Goal: Information Seeking & Learning: Find specific fact

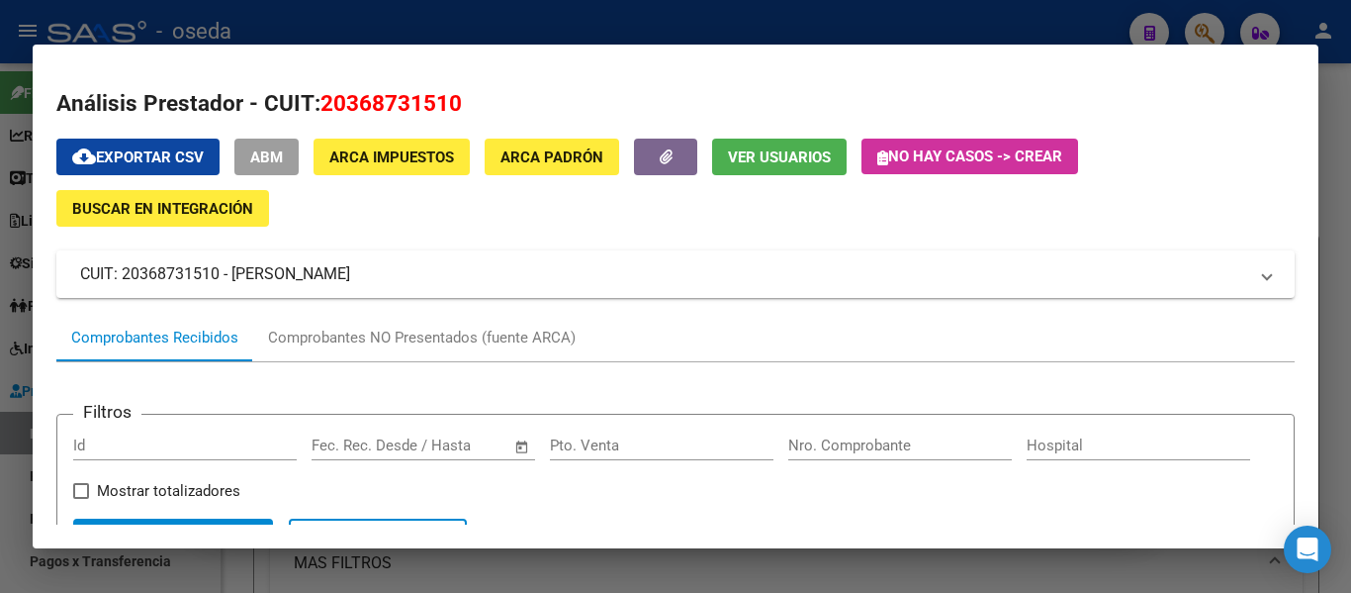
scroll to position [34, 0]
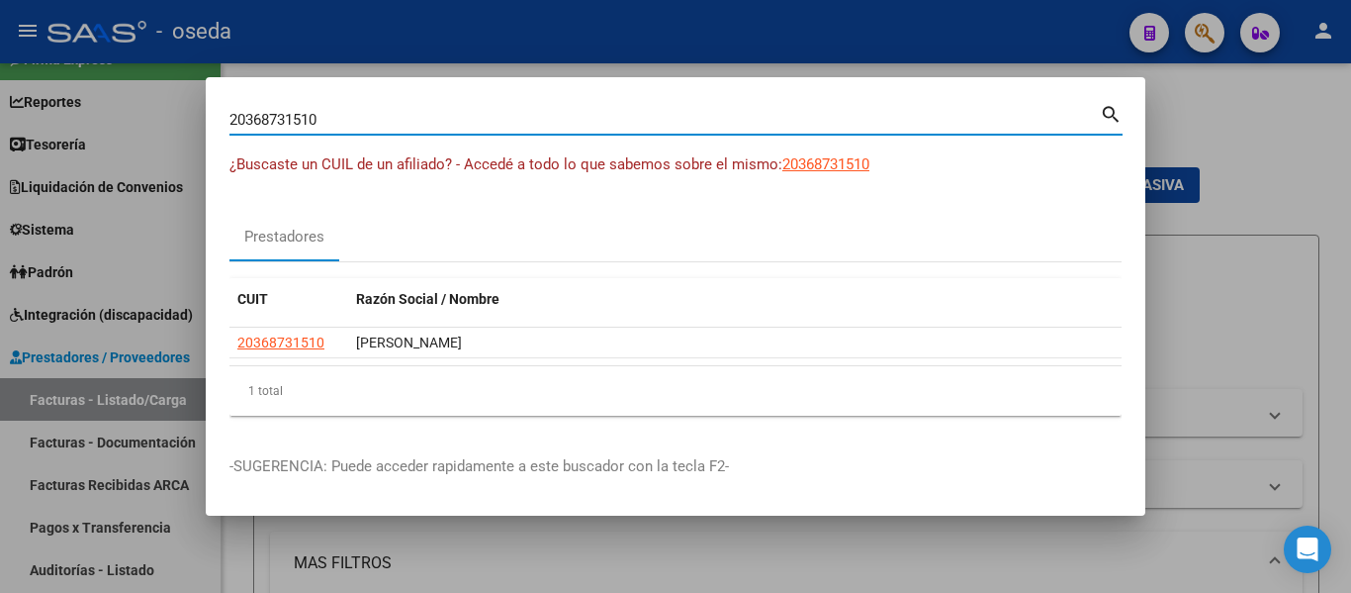
drag, startPoint x: 392, startPoint y: 121, endPoint x: 19, endPoint y: 2, distance: 391.4
click at [0, 47] on div "20368731510 Buscar (apellido, dni, cuil, nro traspaso, cuit, obra social) searc…" at bounding box center [675, 296] width 1351 height 593
paste input "7315798626"
type input "27315798626"
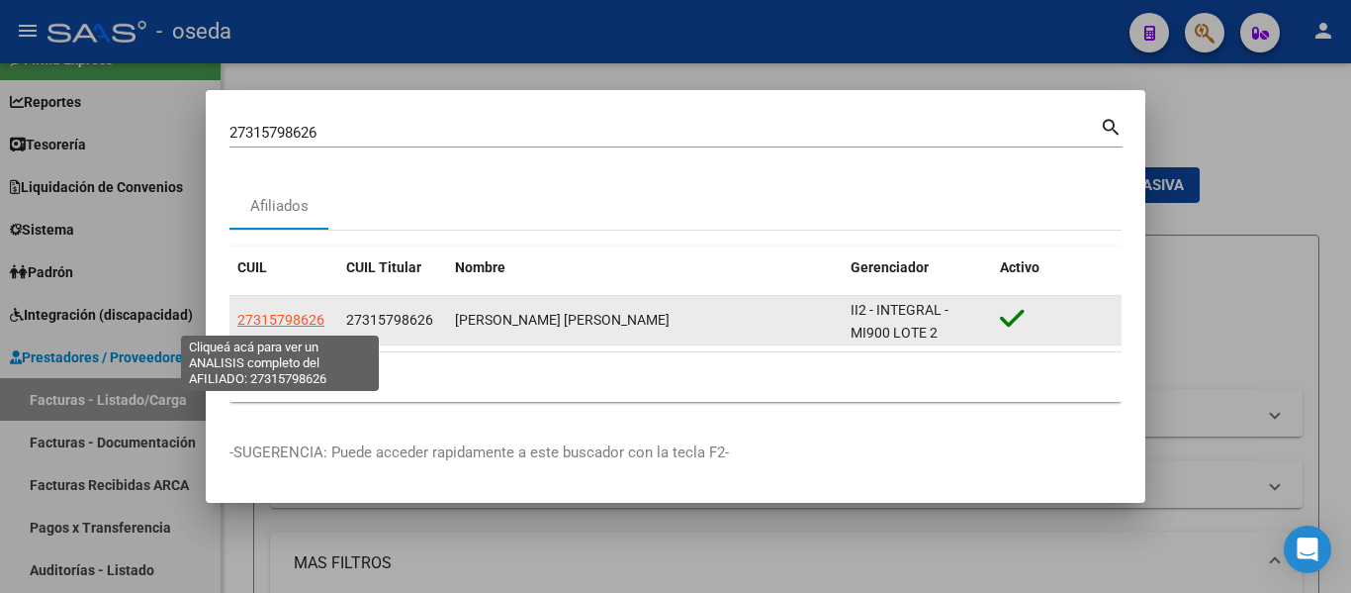
click at [296, 320] on span "27315798626" at bounding box center [280, 320] width 87 height 16
type textarea "27315798626"
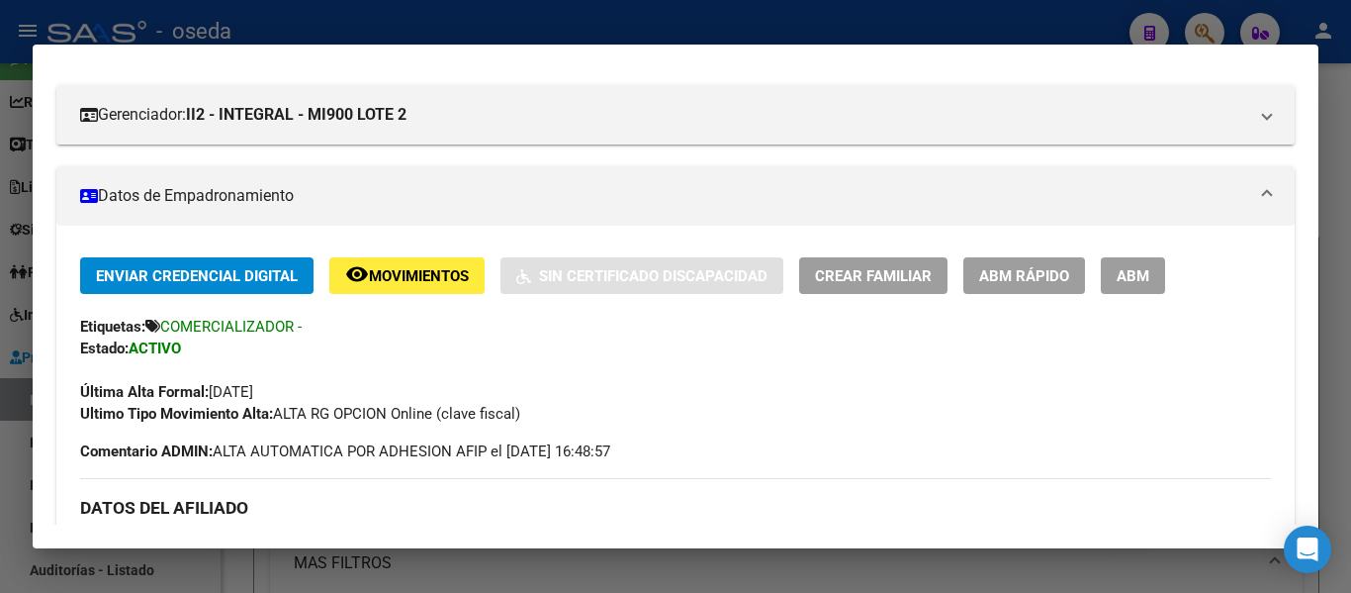
scroll to position [198, 0]
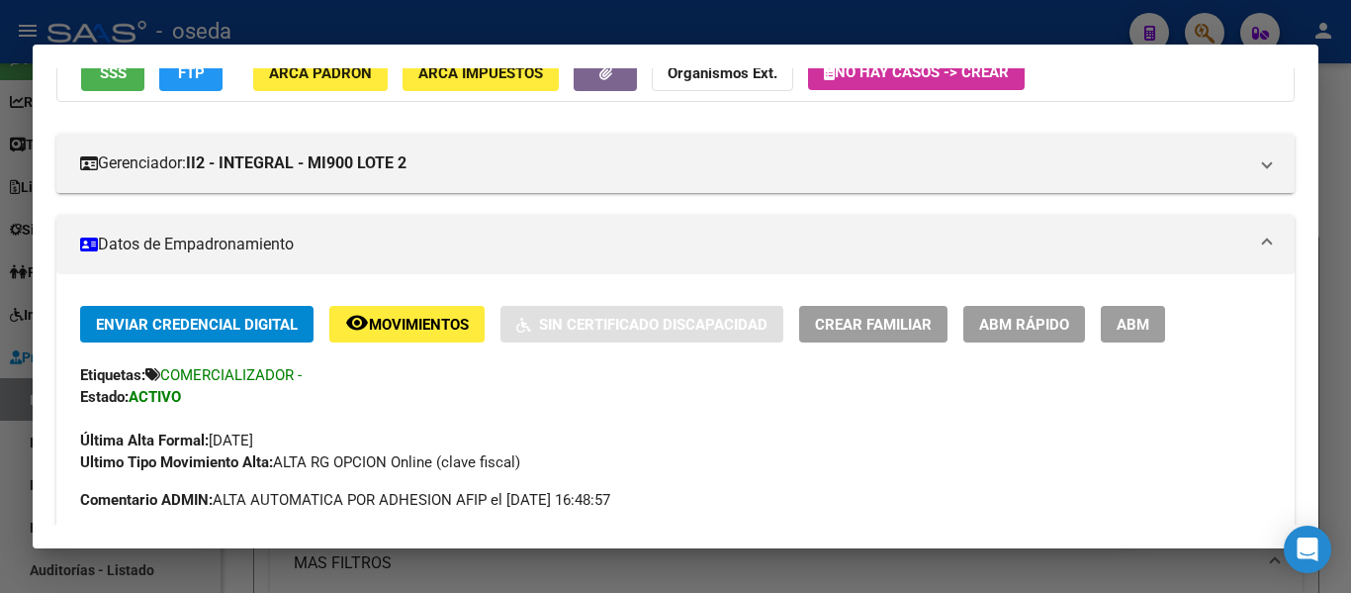
click at [414, 320] on span "Movimientos" at bounding box center [419, 325] width 100 height 18
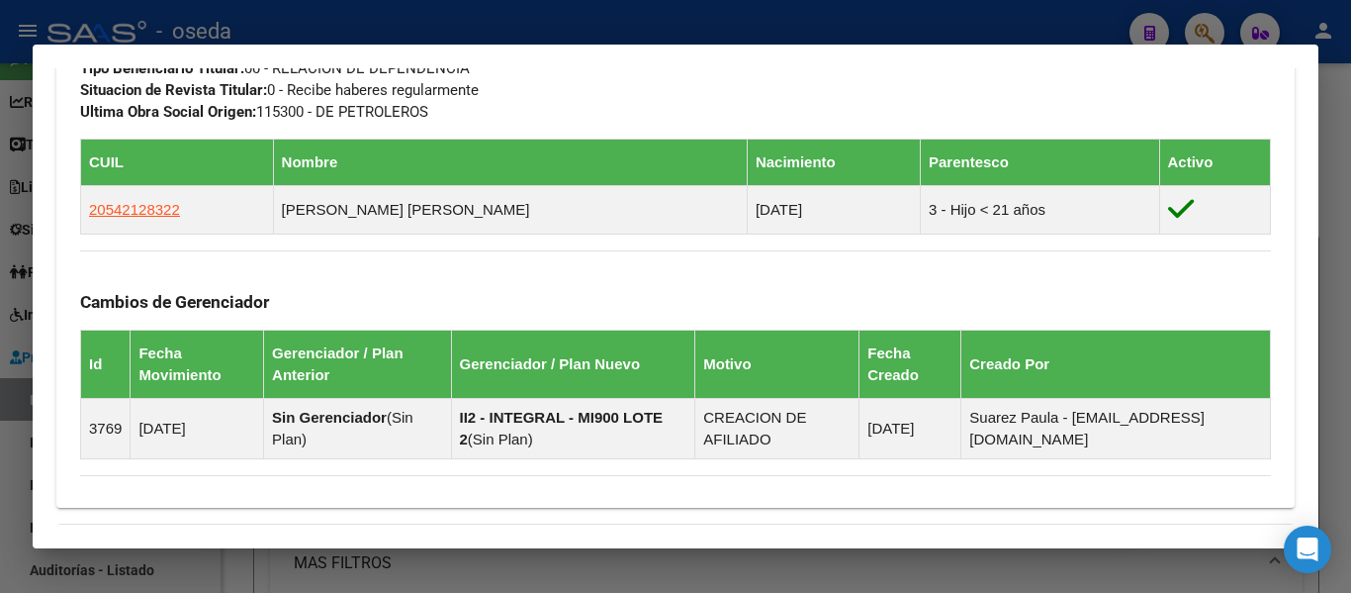
scroll to position [1353, 0]
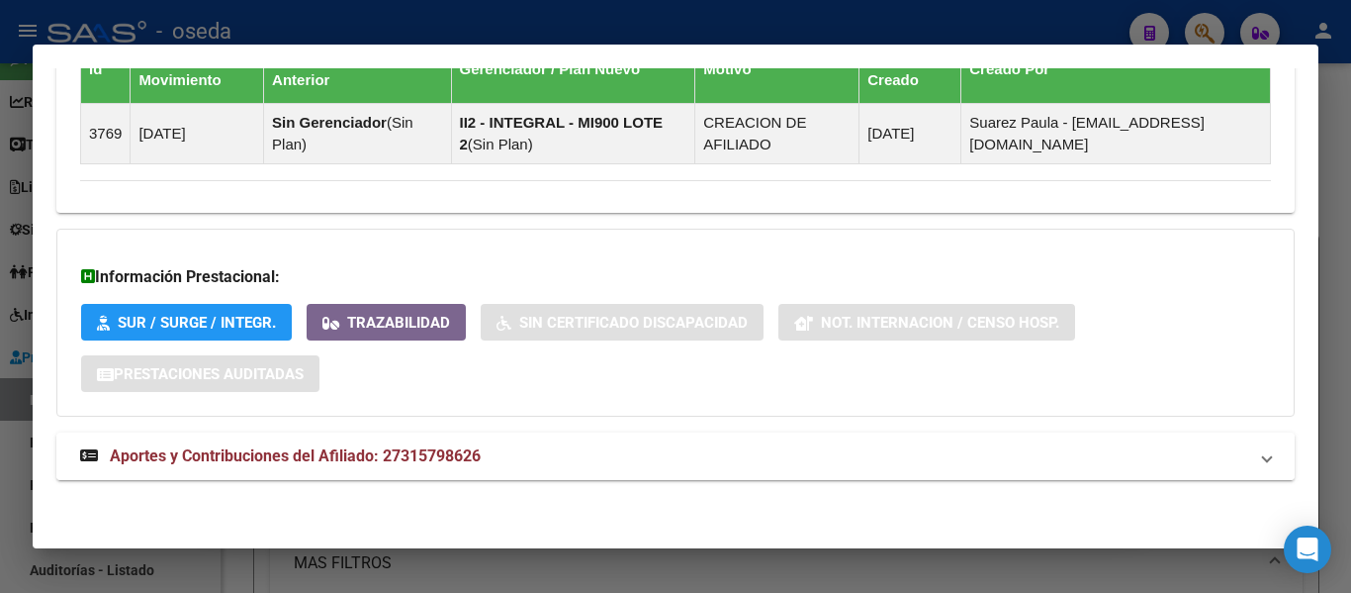
click at [390, 472] on mat-expansion-panel-header "Aportes y Contribuciones del Afiliado: 27315798626" at bounding box center [675, 455] width 1238 height 47
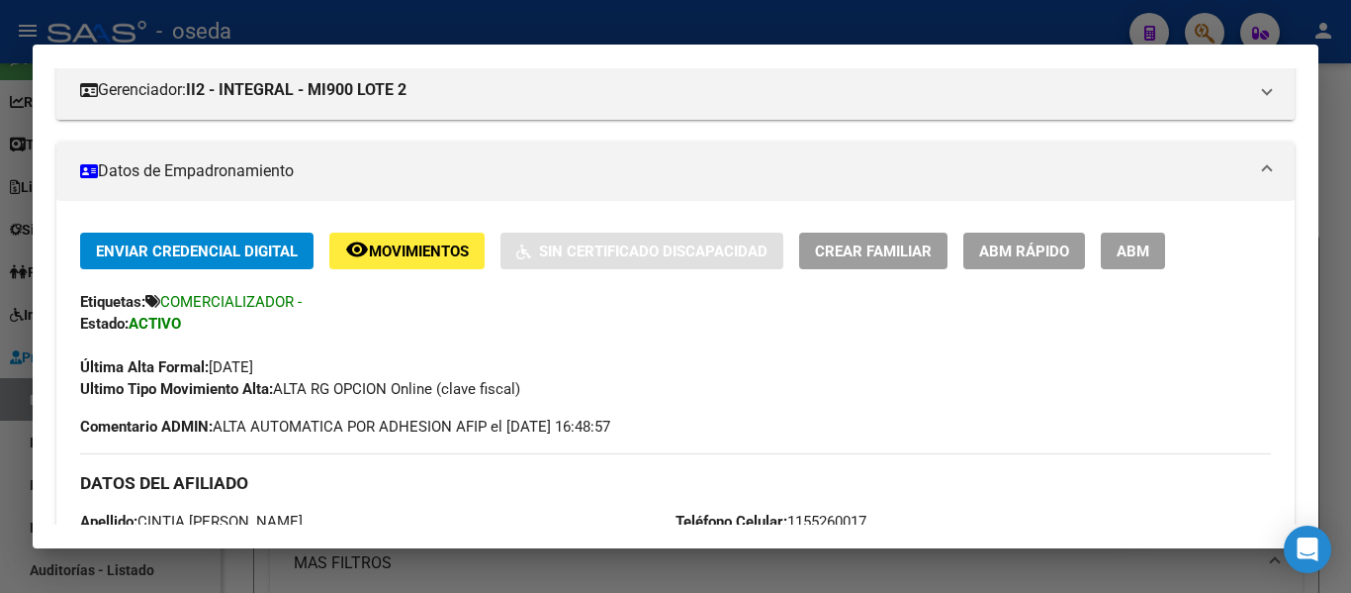
scroll to position [0, 0]
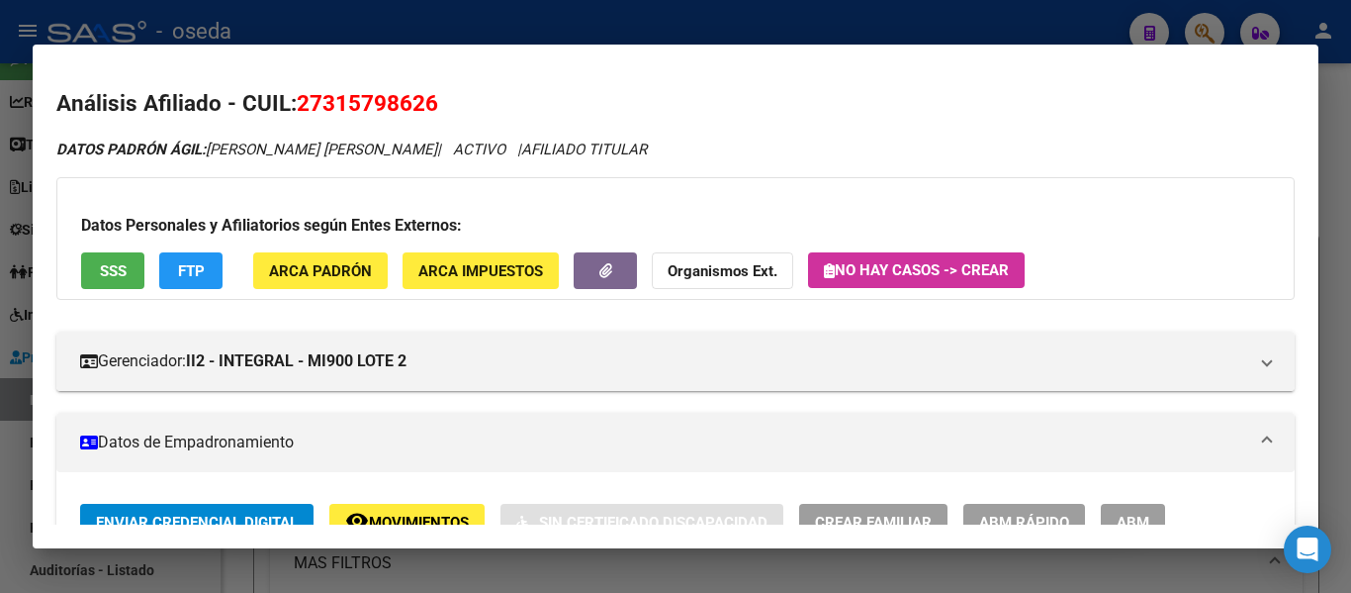
drag, startPoint x: 456, startPoint y: 98, endPoint x: 301, endPoint y: 103, distance: 155.4
click at [301, 103] on h2 "Análisis Afiliado - CUIL: 27315798626" at bounding box center [675, 104] width 1238 height 34
copy span "27315798626"
click at [59, 440] on mat-expansion-panel-header "Datos de Empadronamiento" at bounding box center [675, 441] width 1238 height 59
